Goal: Find specific page/section: Find specific page/section

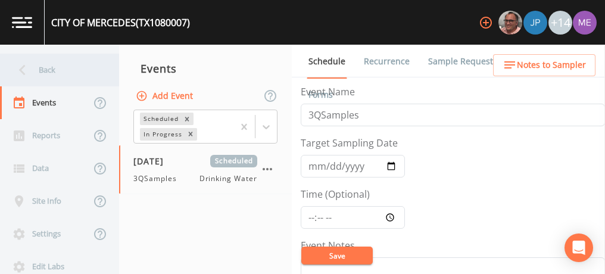
click at [57, 69] on div "Back" at bounding box center [53, 70] width 107 height 33
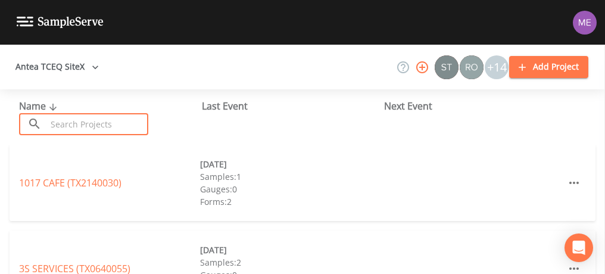
click at [88, 121] on input "text" at bounding box center [97, 124] width 102 height 22
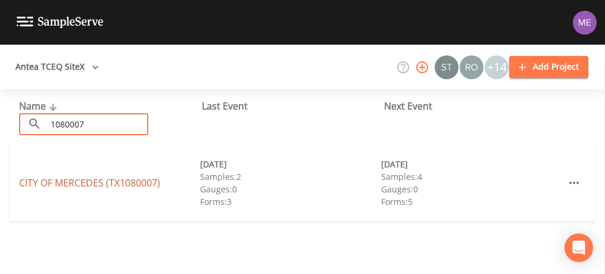
type input "1080007"
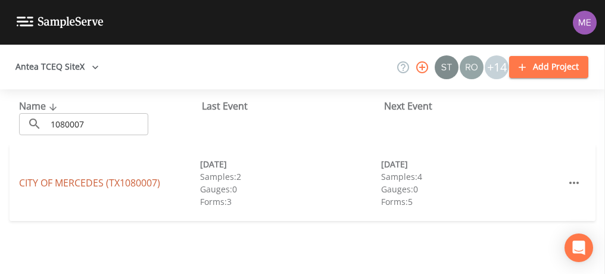
click at [57, 186] on link "CITY OF [GEOGRAPHIC_DATA] (TX1080007)" at bounding box center [89, 182] width 141 height 13
